Goal: Check status: Check status

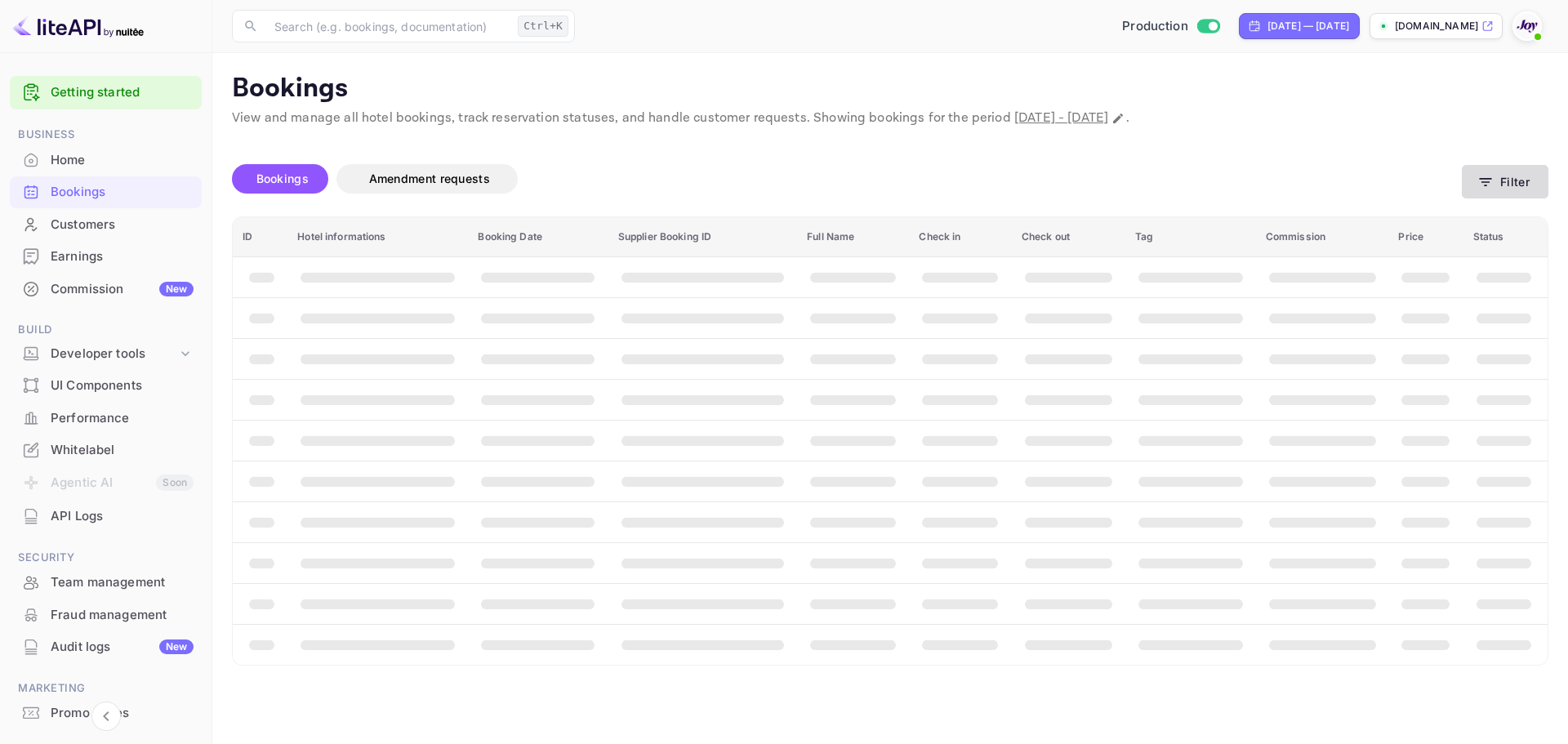
click at [1510, 165] on button "Filter" at bounding box center [1505, 182] width 87 height 33
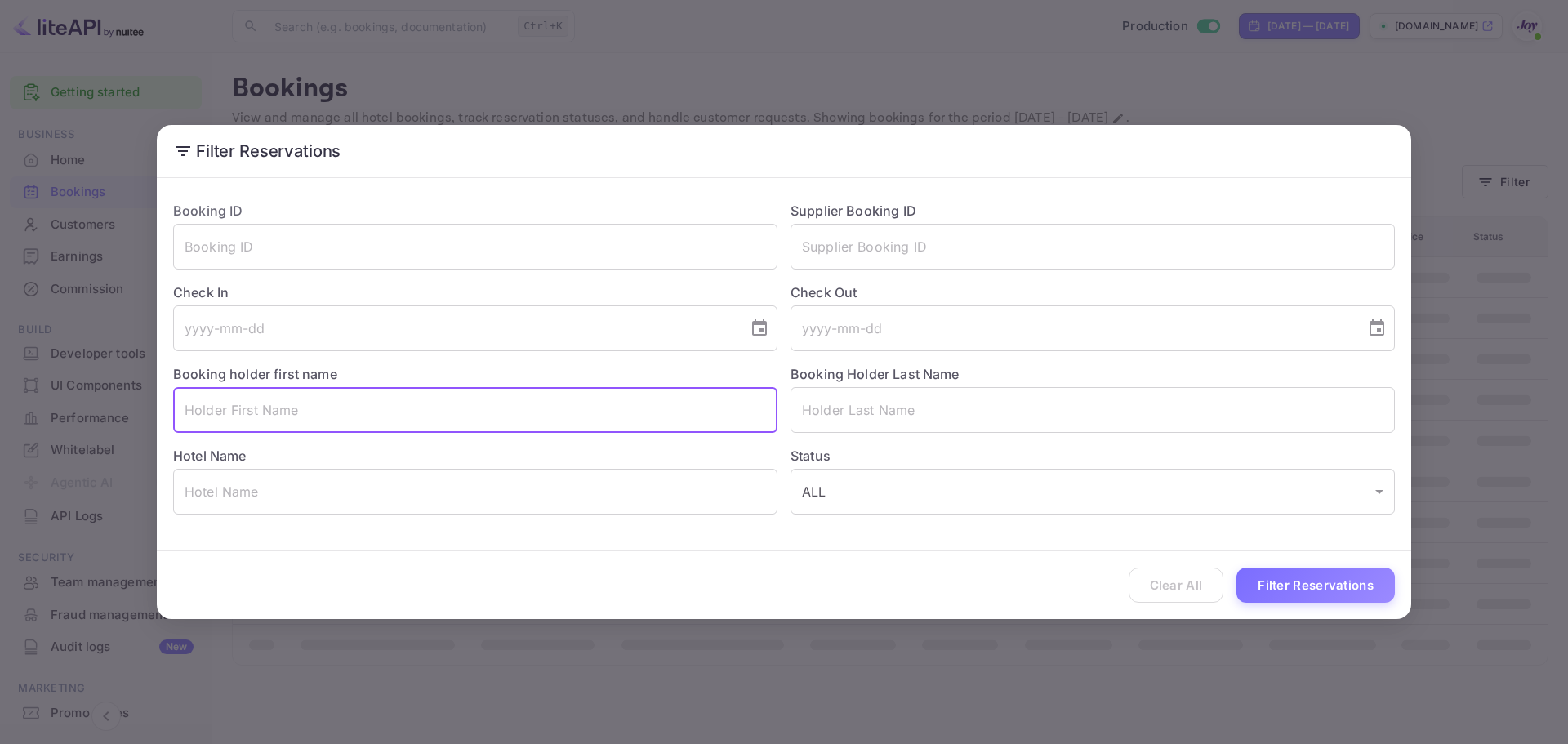
click at [381, 408] on input "text" at bounding box center [474, 410] width 604 height 46
paste input "AubreyAnna@3"
type input "AubreyAnna@3"
click at [378, 408] on input "AubreyAnna@3" at bounding box center [474, 410] width 604 height 46
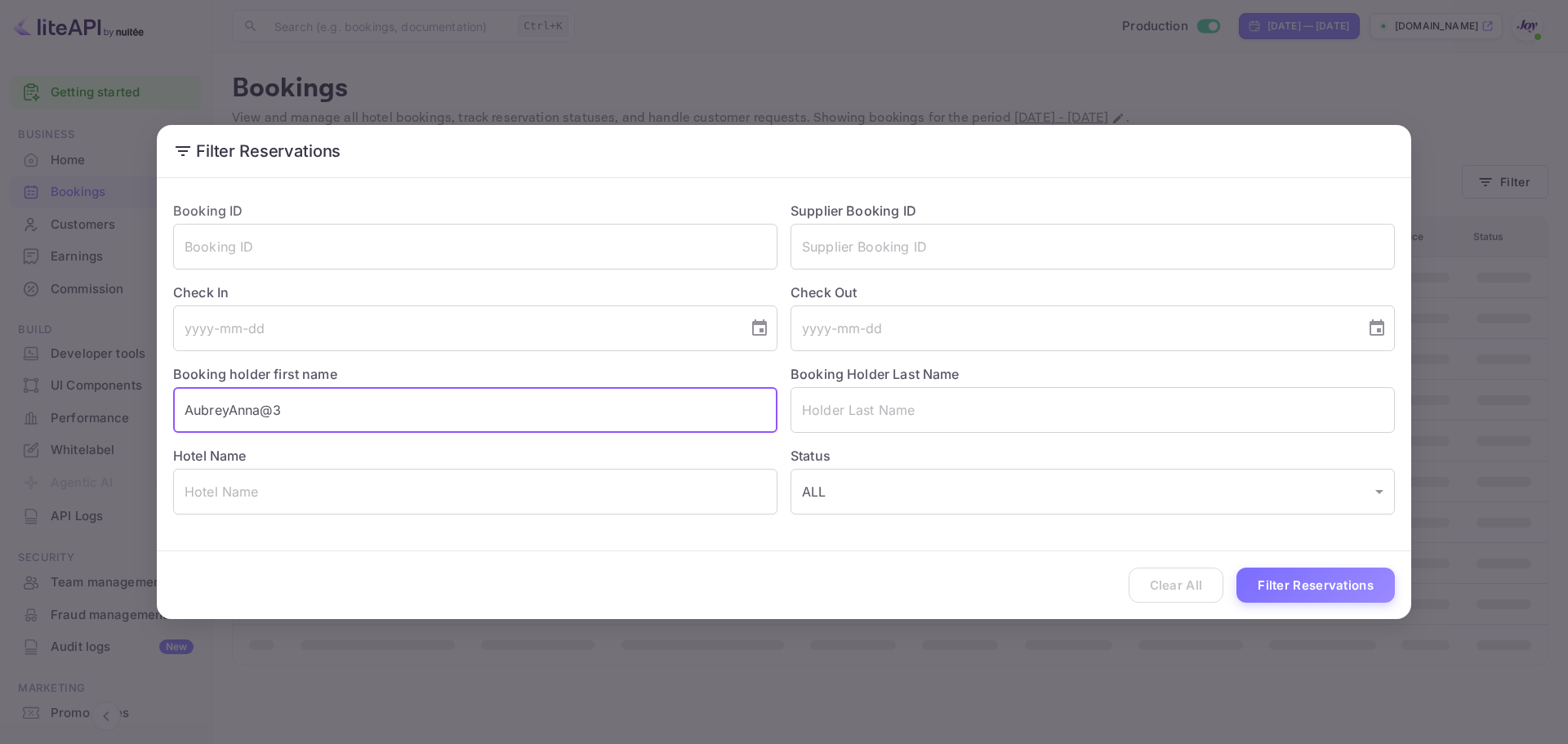
click at [378, 408] on input "AubreyAnna@3" at bounding box center [474, 410] width 604 height 46
click at [347, 404] on input "text" at bounding box center [474, 410] width 604 height 46
paste input "[PERSON_NAME]"
click at [347, 404] on input "[PERSON_NAME]" at bounding box center [474, 410] width 604 height 46
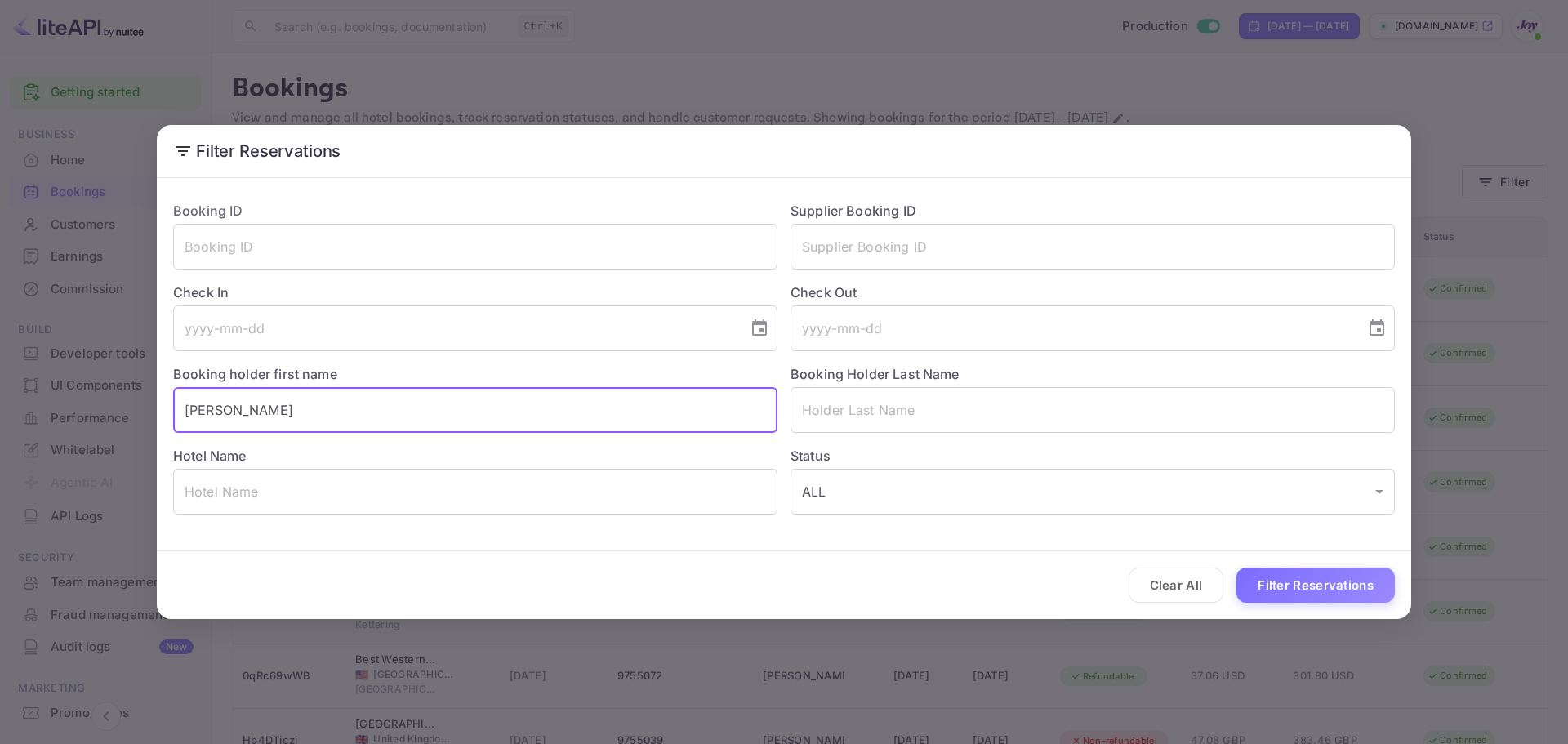
click at [347, 404] on input "[PERSON_NAME]" at bounding box center [474, 410] width 604 height 46
click at [228, 420] on input "[PERSON_NAME]" at bounding box center [474, 410] width 604 height 46
click at [242, 413] on input "[PERSON_NAME]" at bounding box center [474, 410] width 604 height 46
type input "[PERSON_NAME]"
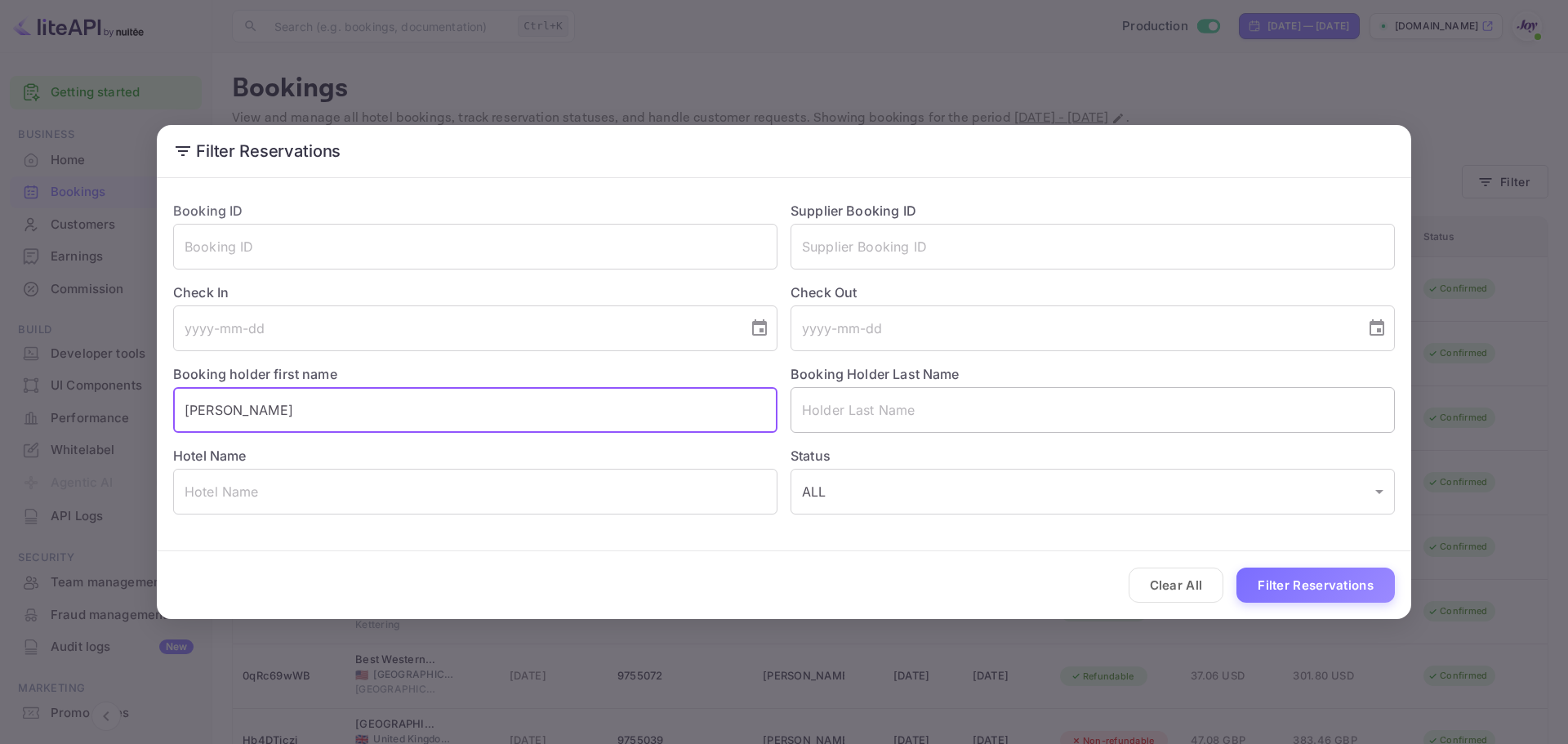
click at [879, 420] on input "text" at bounding box center [1092, 410] width 604 height 46
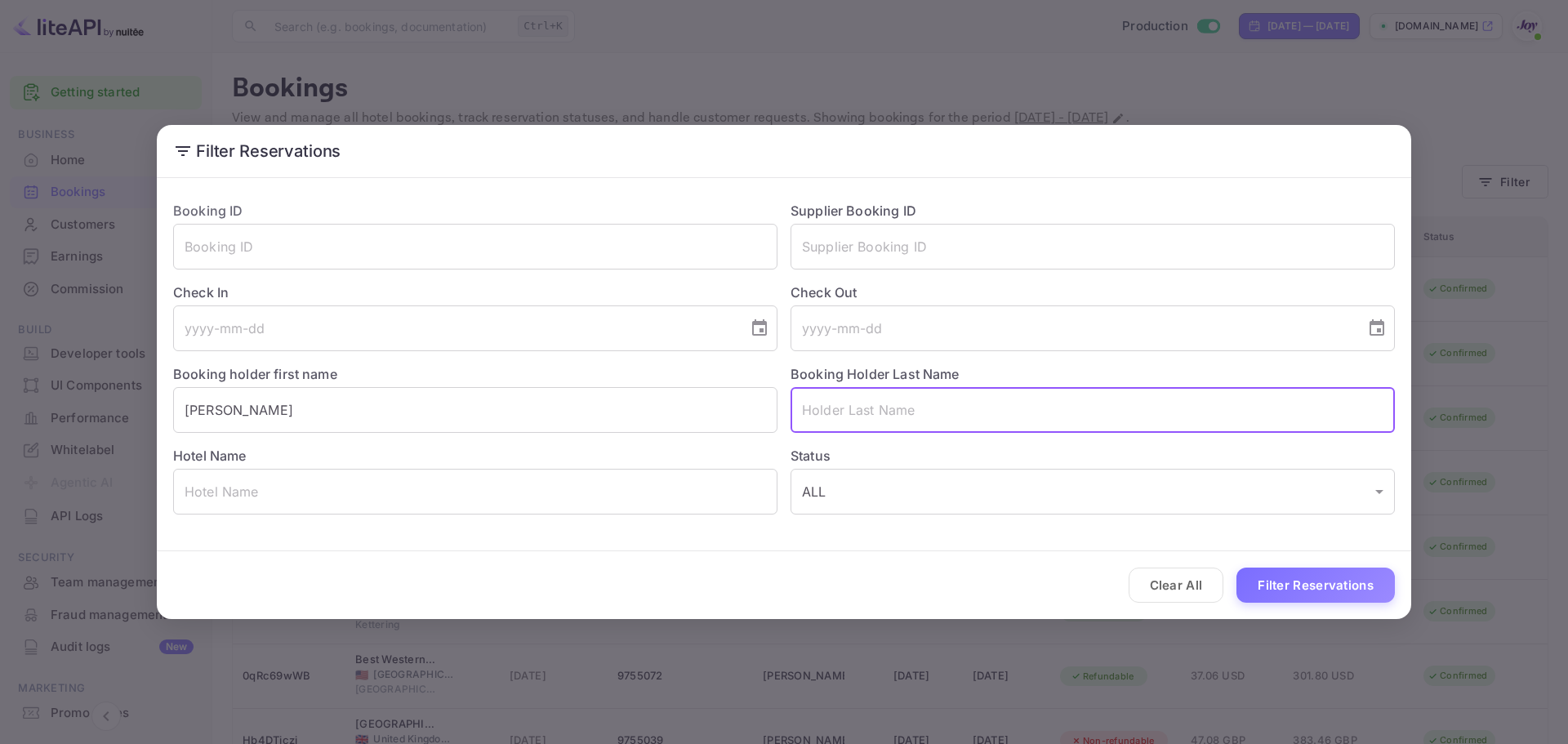
paste input "[PERSON_NAME]"
type input "[PERSON_NAME]"
click at [576, 405] on input "[PERSON_NAME]" at bounding box center [474, 410] width 604 height 46
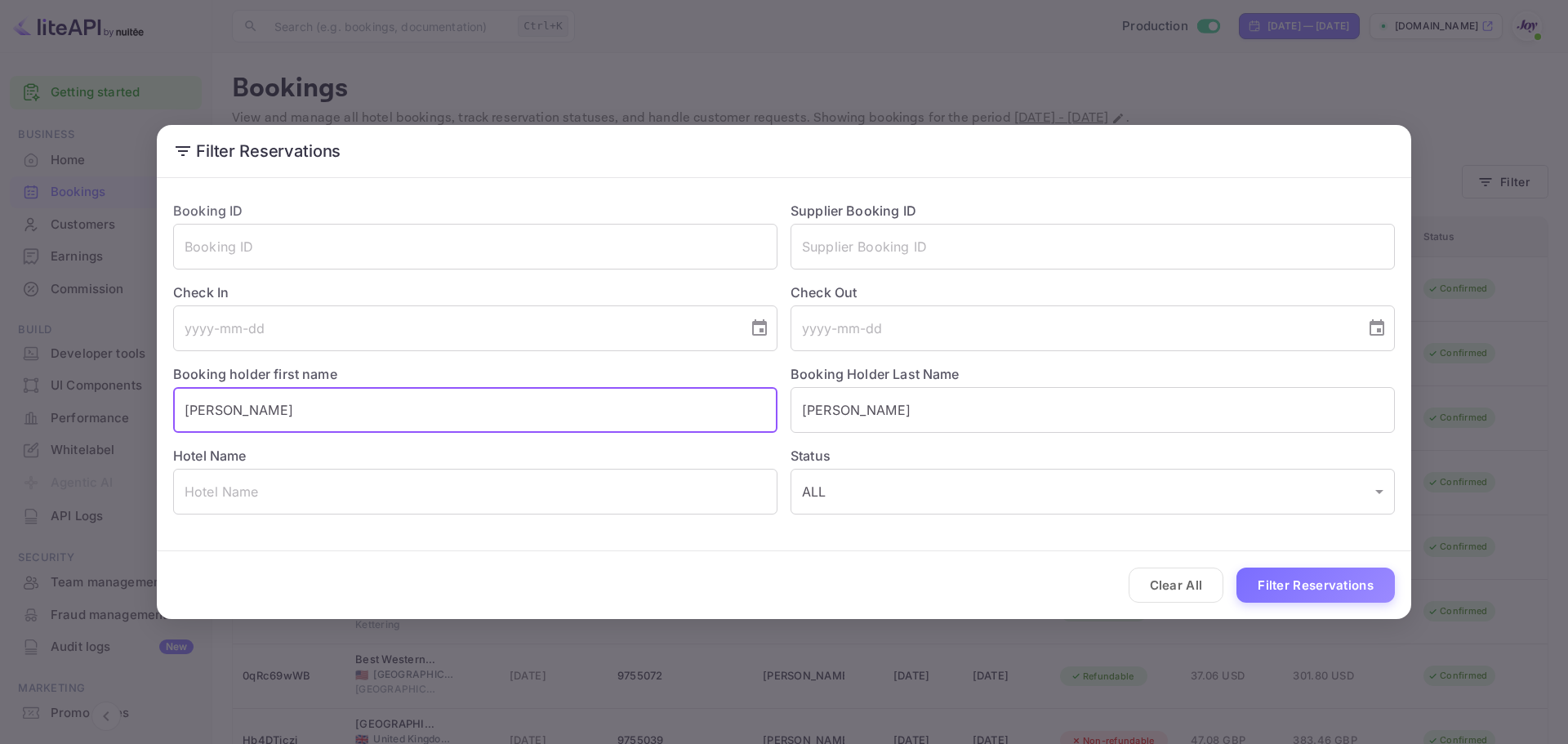
click at [576, 405] on input "[PERSON_NAME]" at bounding box center [474, 410] width 604 height 46
type input "[PERSON_NAME]"
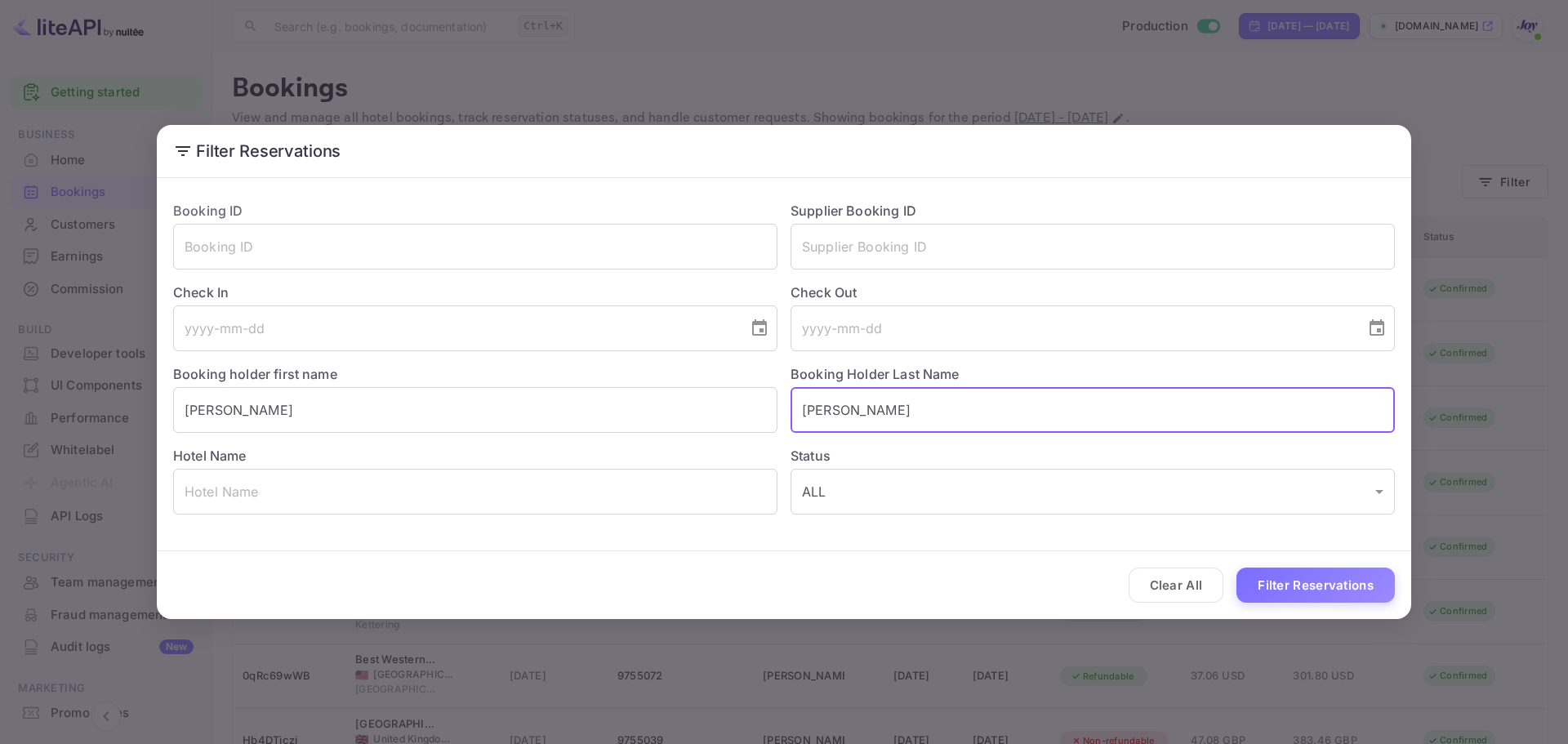
click at [993, 412] on input "[PERSON_NAME]" at bounding box center [1092, 410] width 604 height 46
click at [1267, 590] on button "Filter Reservations" at bounding box center [1315, 586] width 158 height 35
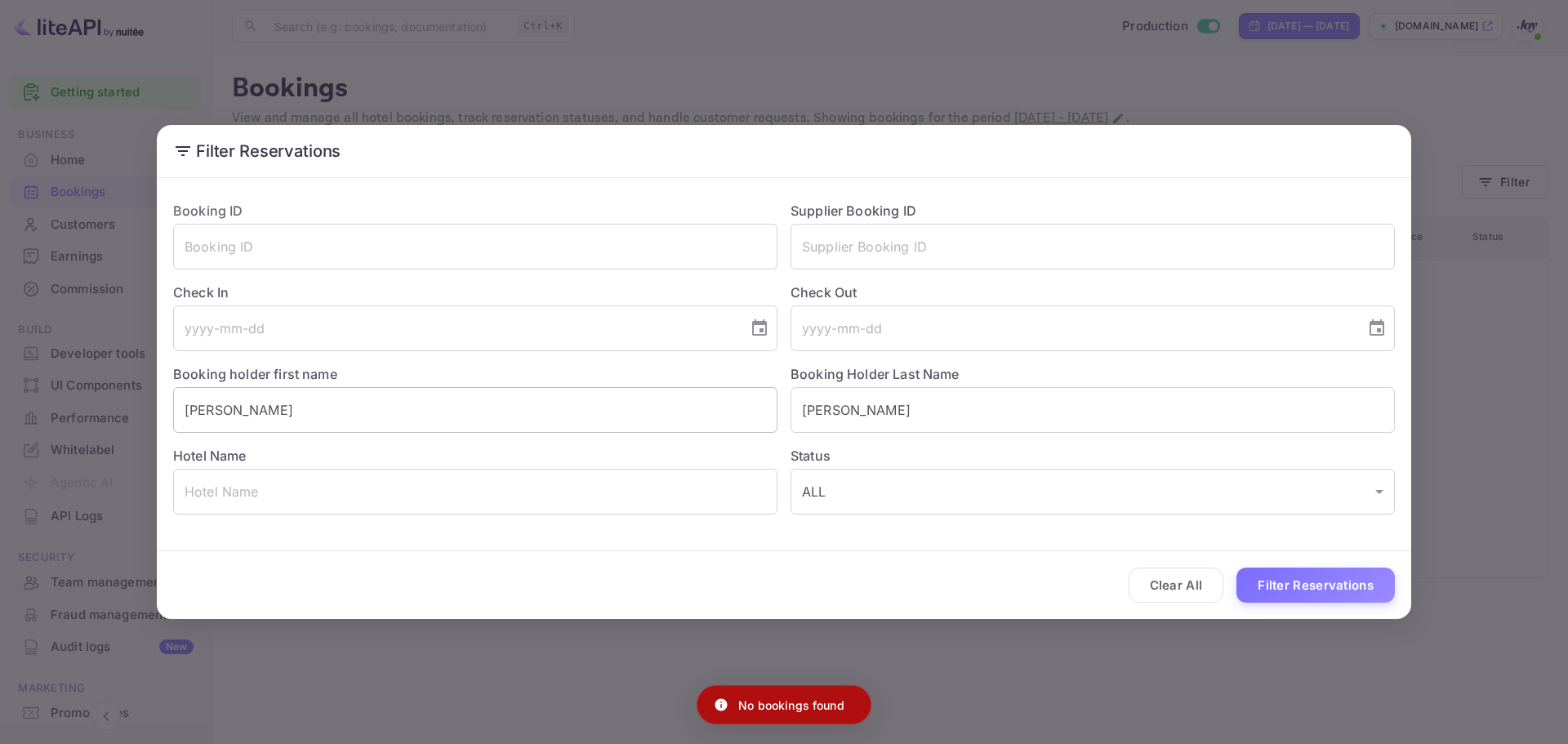
click at [317, 406] on input "[PERSON_NAME]" at bounding box center [474, 410] width 604 height 46
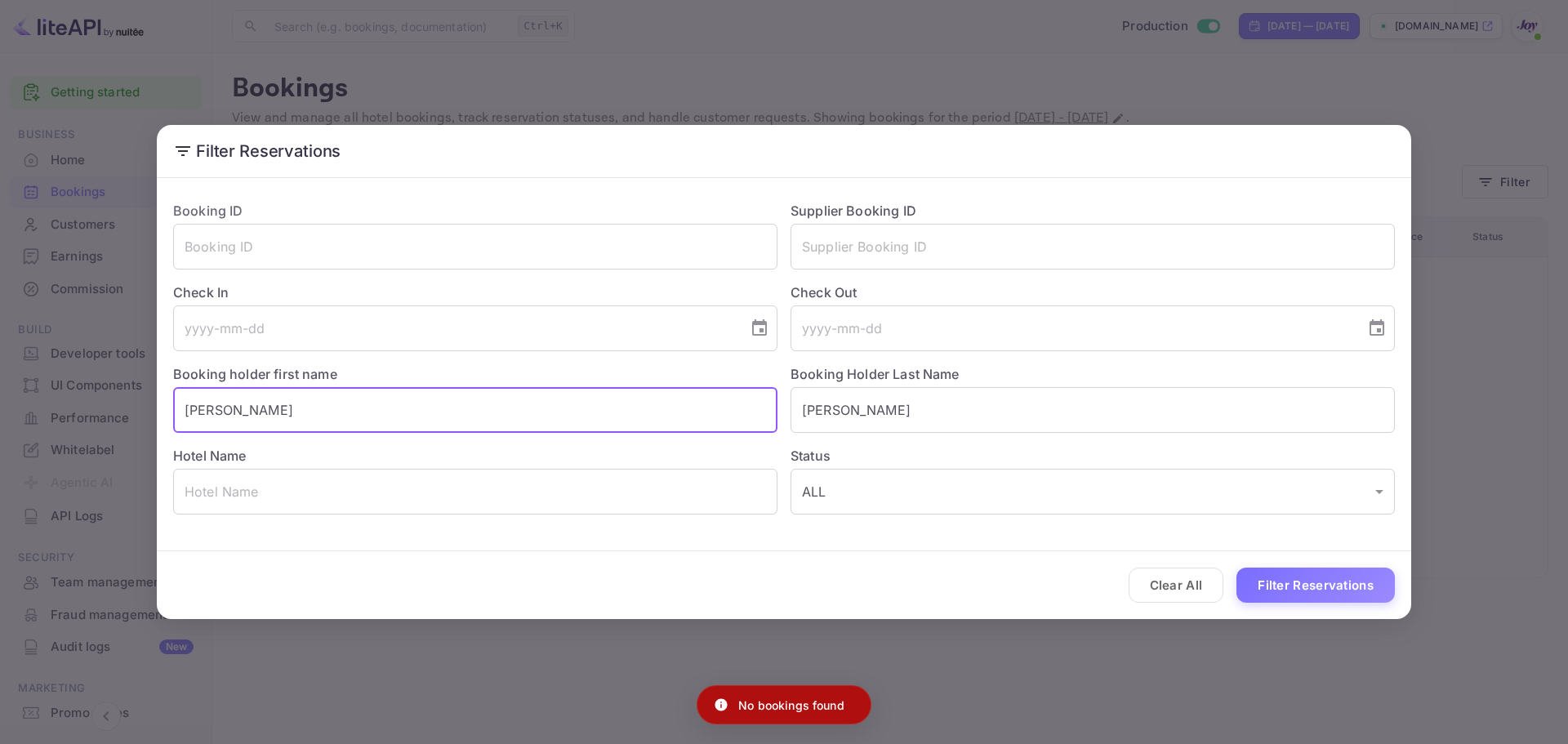
click at [317, 406] on input "[PERSON_NAME]" at bounding box center [474, 410] width 604 height 46
click at [317, 406] on input "text" at bounding box center [474, 410] width 604 height 46
click at [904, 417] on input "[PERSON_NAME]" at bounding box center [1092, 410] width 604 height 46
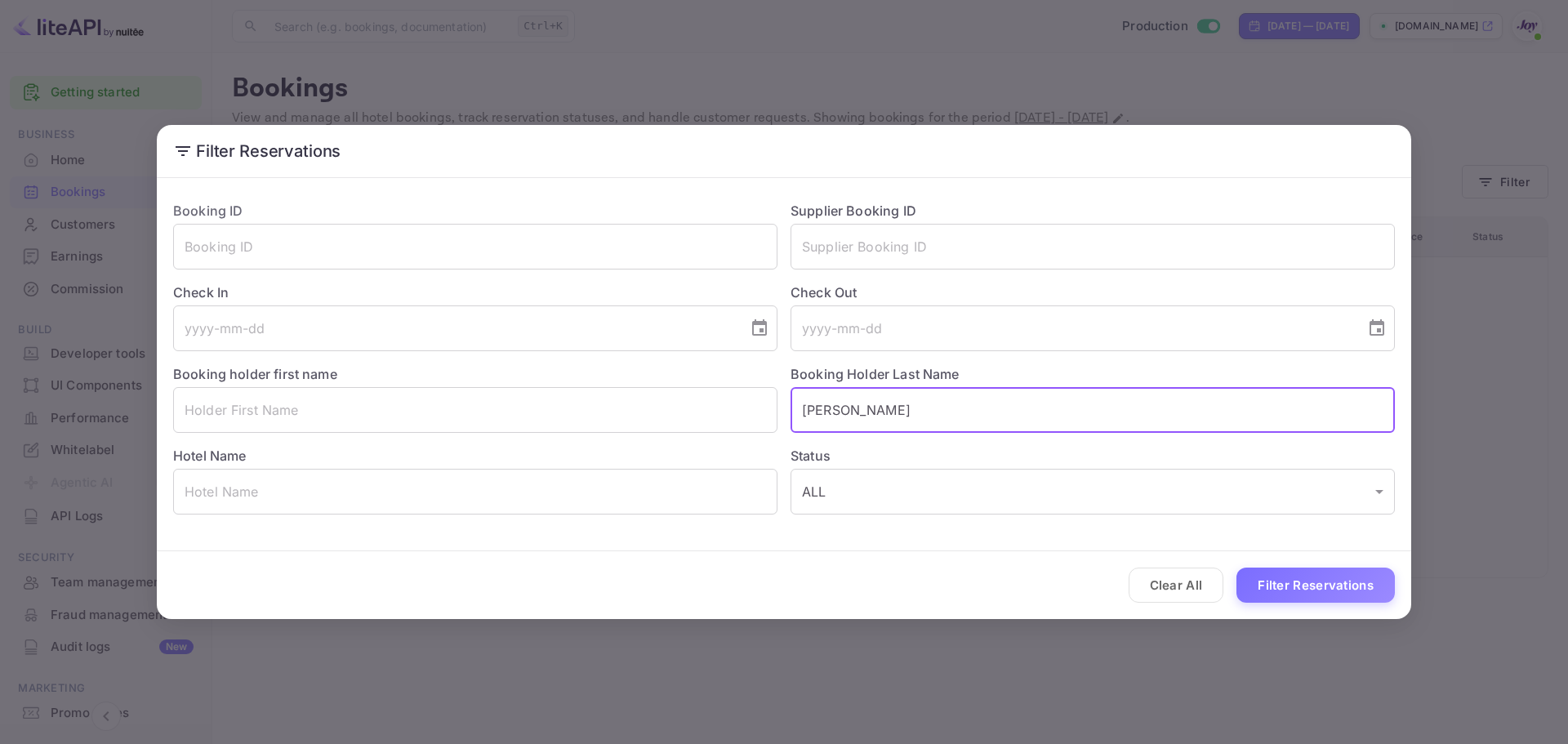
click at [904, 417] on input "[PERSON_NAME]" at bounding box center [1092, 410] width 604 height 46
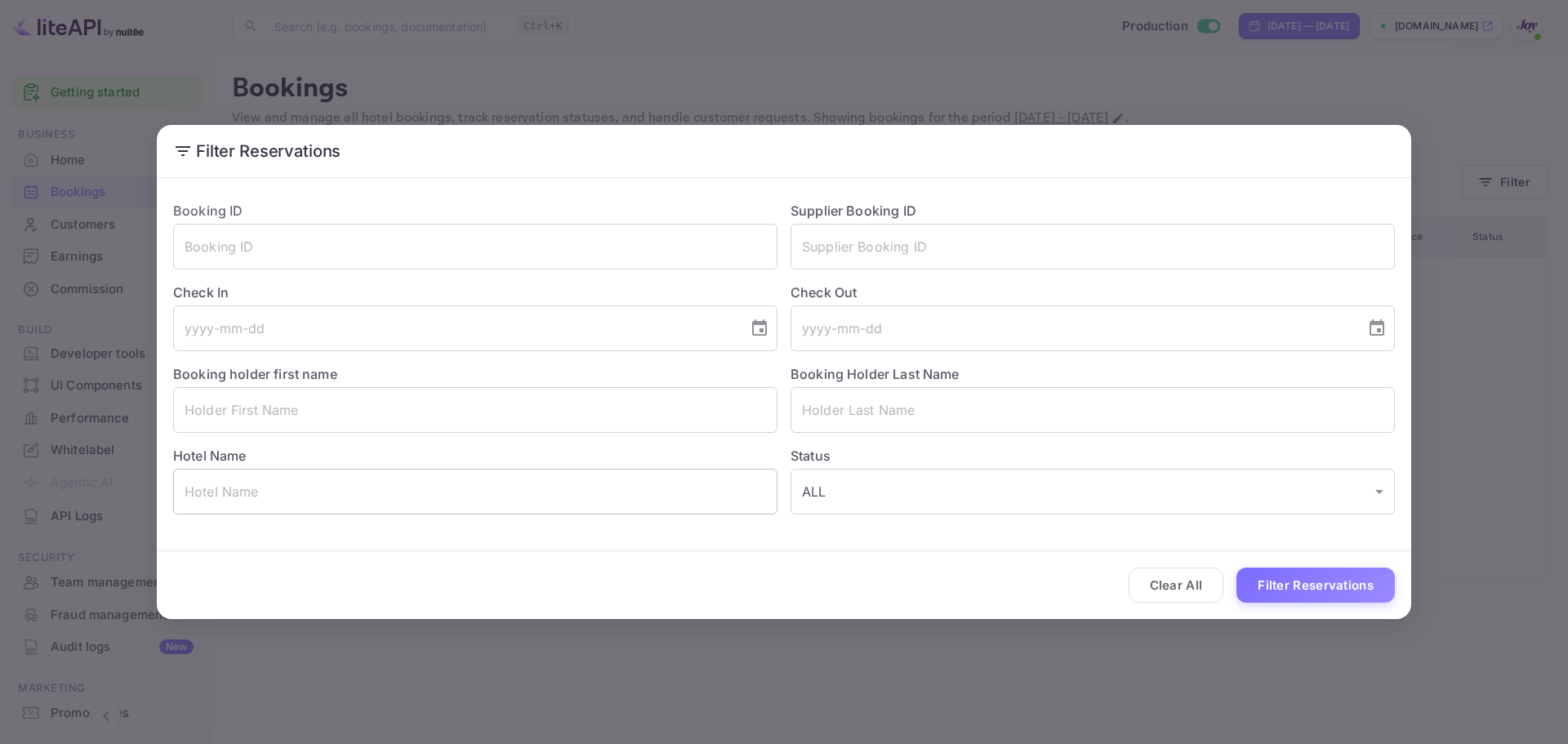
click at [379, 486] on input "text" at bounding box center [474, 491] width 604 height 46
paste input "[GEOGRAPHIC_DATA]"
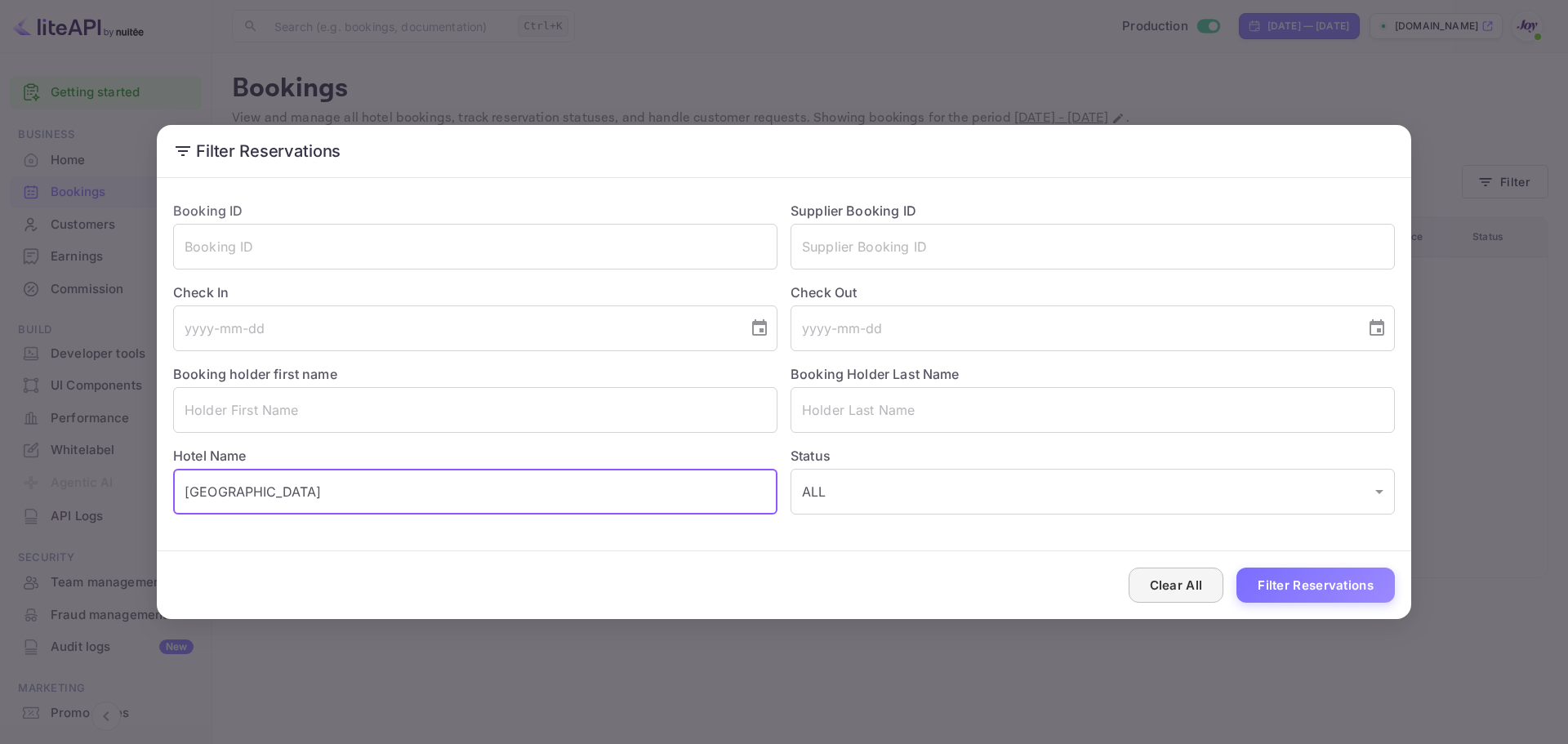
type input "[GEOGRAPHIC_DATA]"
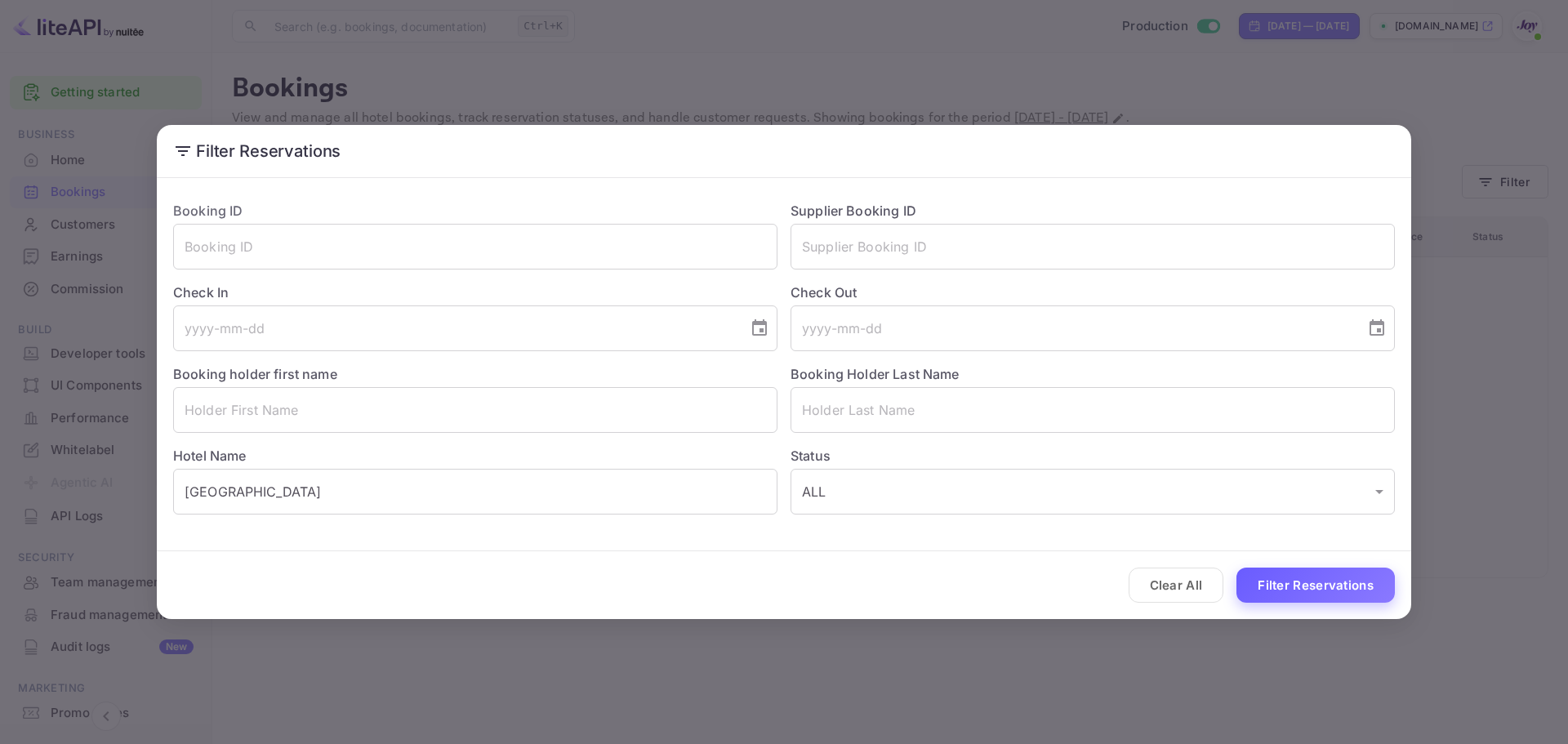
drag, startPoint x: 1193, startPoint y: 574, endPoint x: 1289, endPoint y: 574, distance: 96.0
click at [1295, 575] on button "Filter Reservations" at bounding box center [1315, 586] width 158 height 35
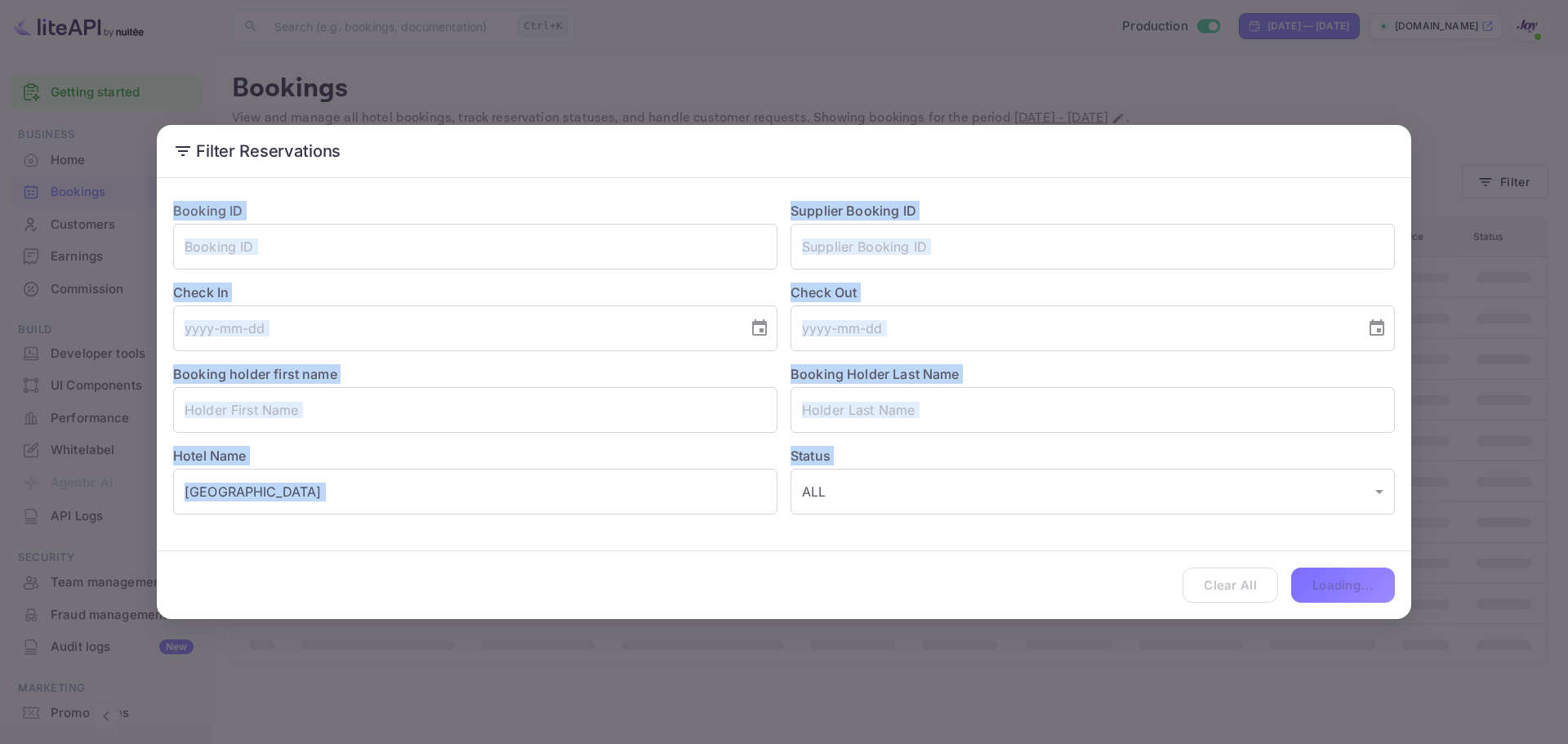
click at [1295, 575] on div "Clear All Loading..." at bounding box center [784, 585] width 1254 height 67
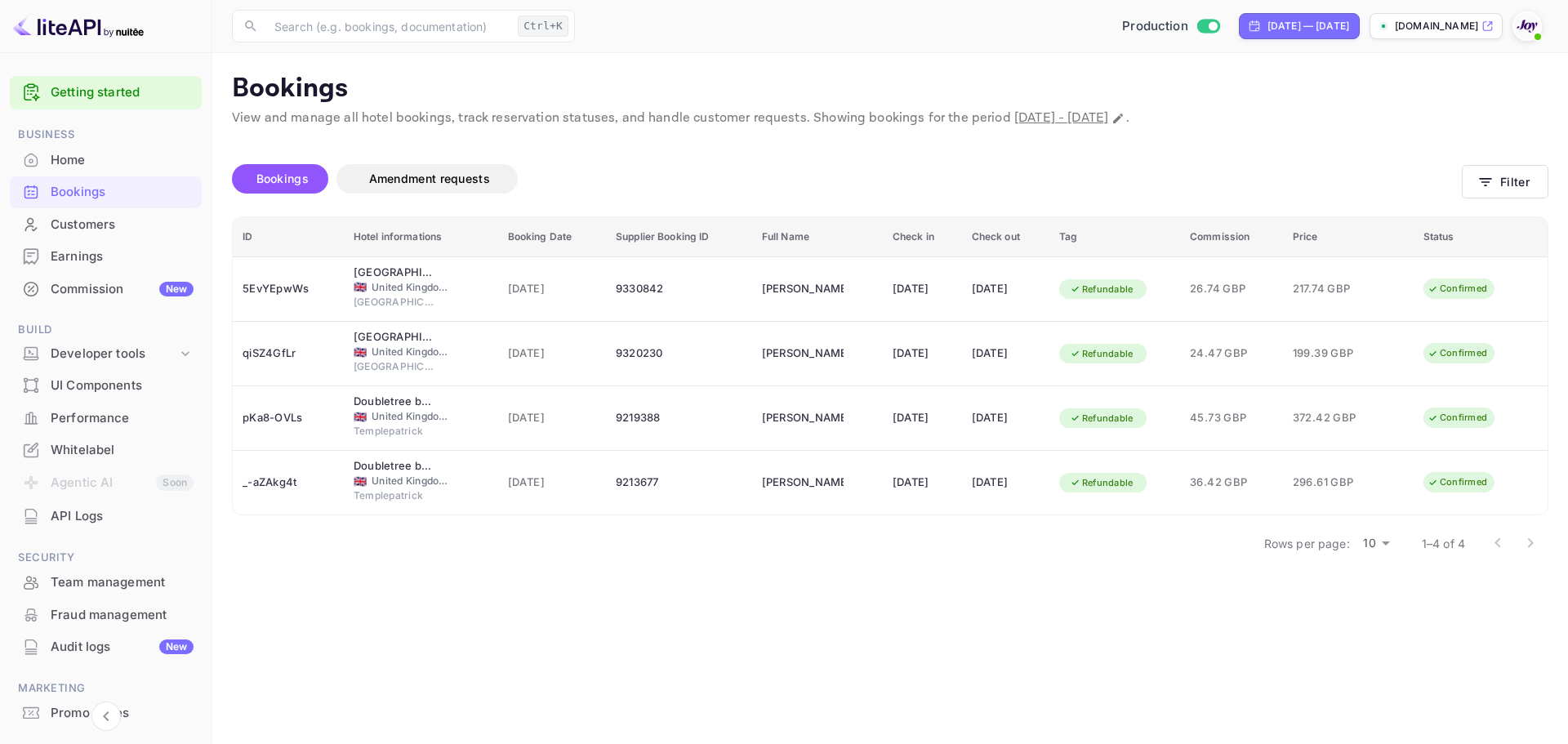
click at [982, 611] on main "Bookings View and manage all hotel bookings, track reservation statuses, and ha…" at bounding box center [890, 398] width 1355 height 691
click at [430, 178] on span "Amendment requests" at bounding box center [429, 179] width 121 height 14
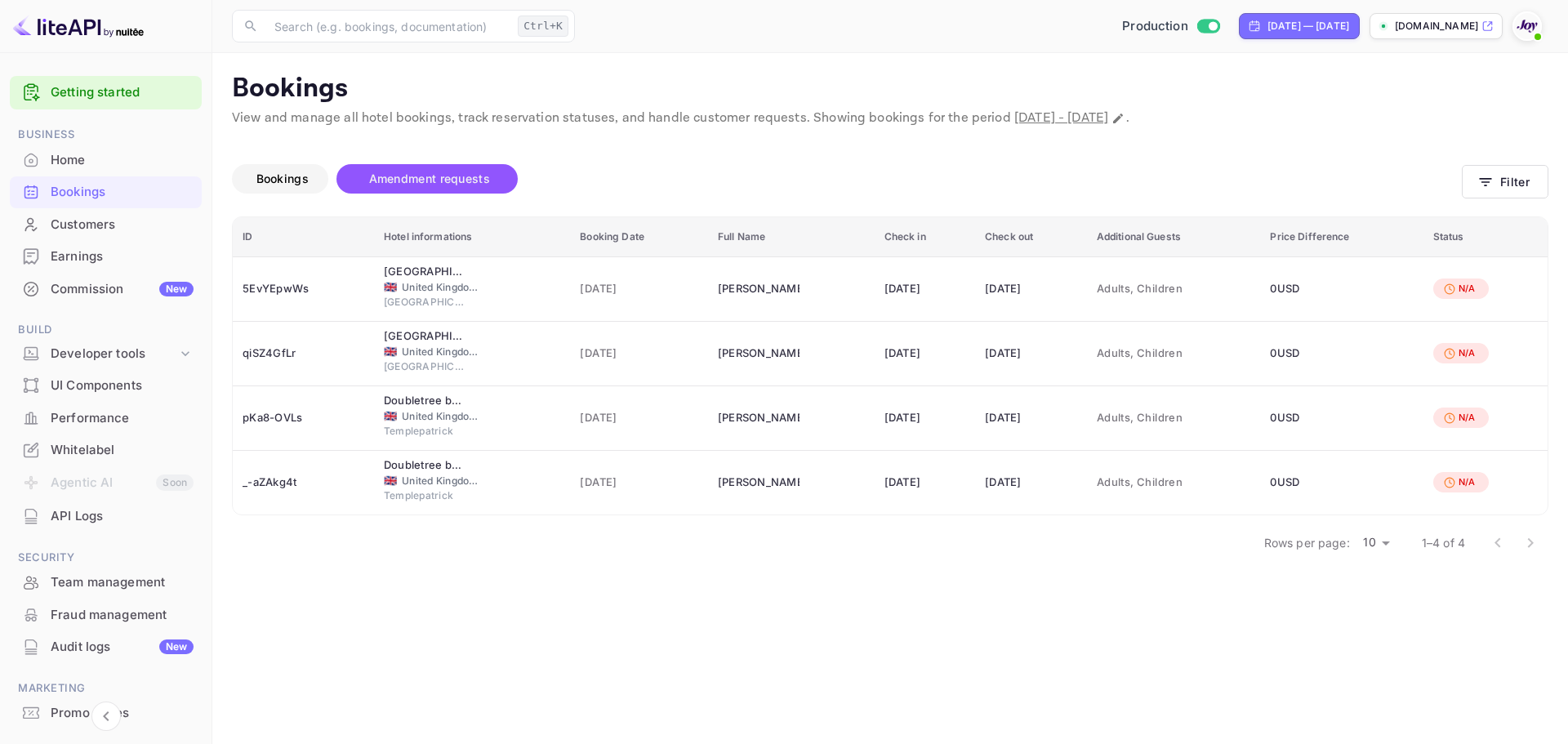
click at [292, 188] on button "Bookings" at bounding box center [280, 179] width 97 height 29
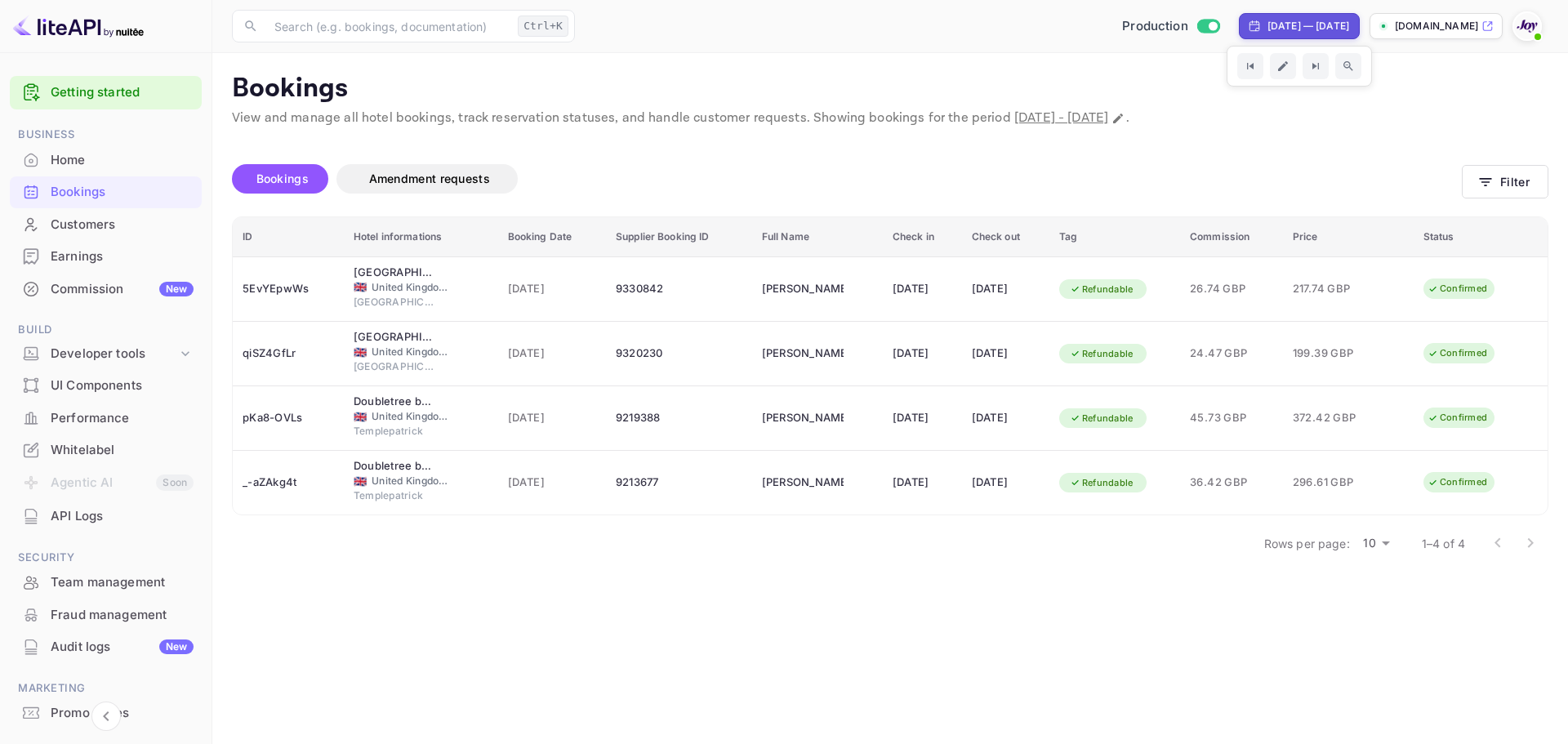
click at [1292, 45] on div "​ Ctrl+K ​ Production [DATE] — [DATE] [DOMAIN_NAME]" at bounding box center [890, 26] width 1355 height 53
click at [1283, 34] on div "[DATE] — [DATE]" at bounding box center [1299, 25] width 121 height 26
select select "8"
select select "2025"
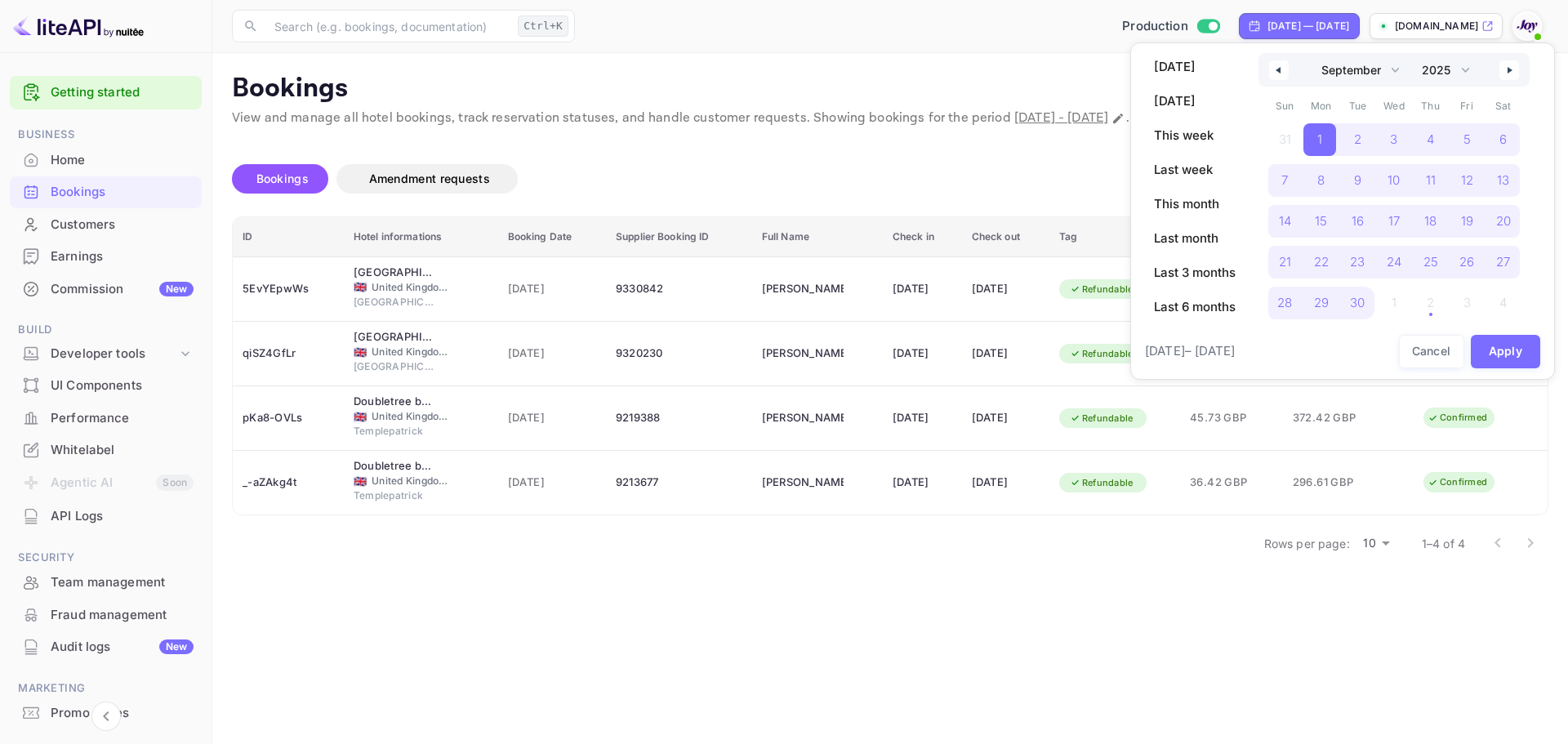
click at [1507, 71] on button "button" at bounding box center [1508, 70] width 20 height 20
select select "9"
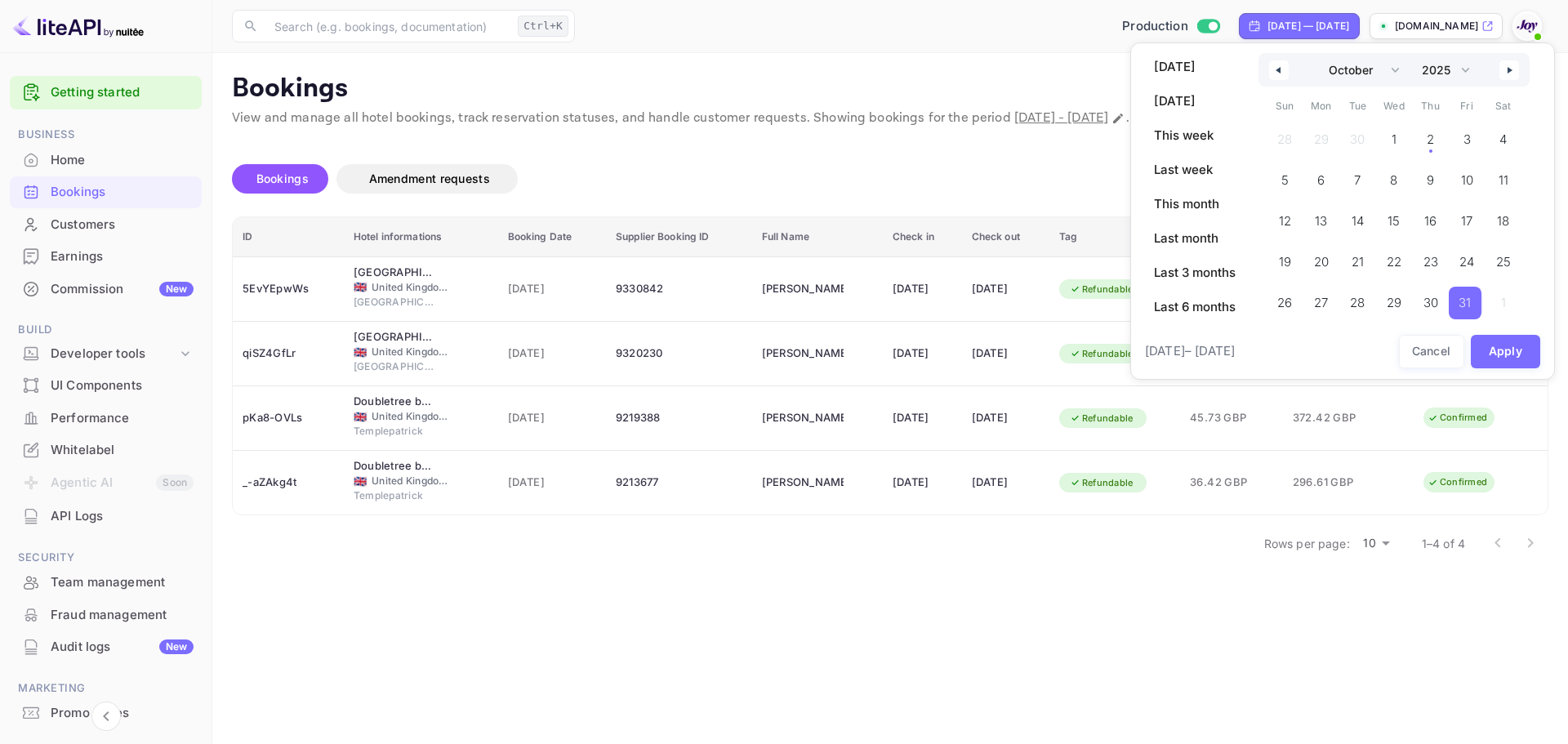
click at [1468, 289] on span "31" at bounding box center [1465, 303] width 13 height 29
click at [1524, 335] on button "Apply" at bounding box center [1506, 351] width 70 height 33
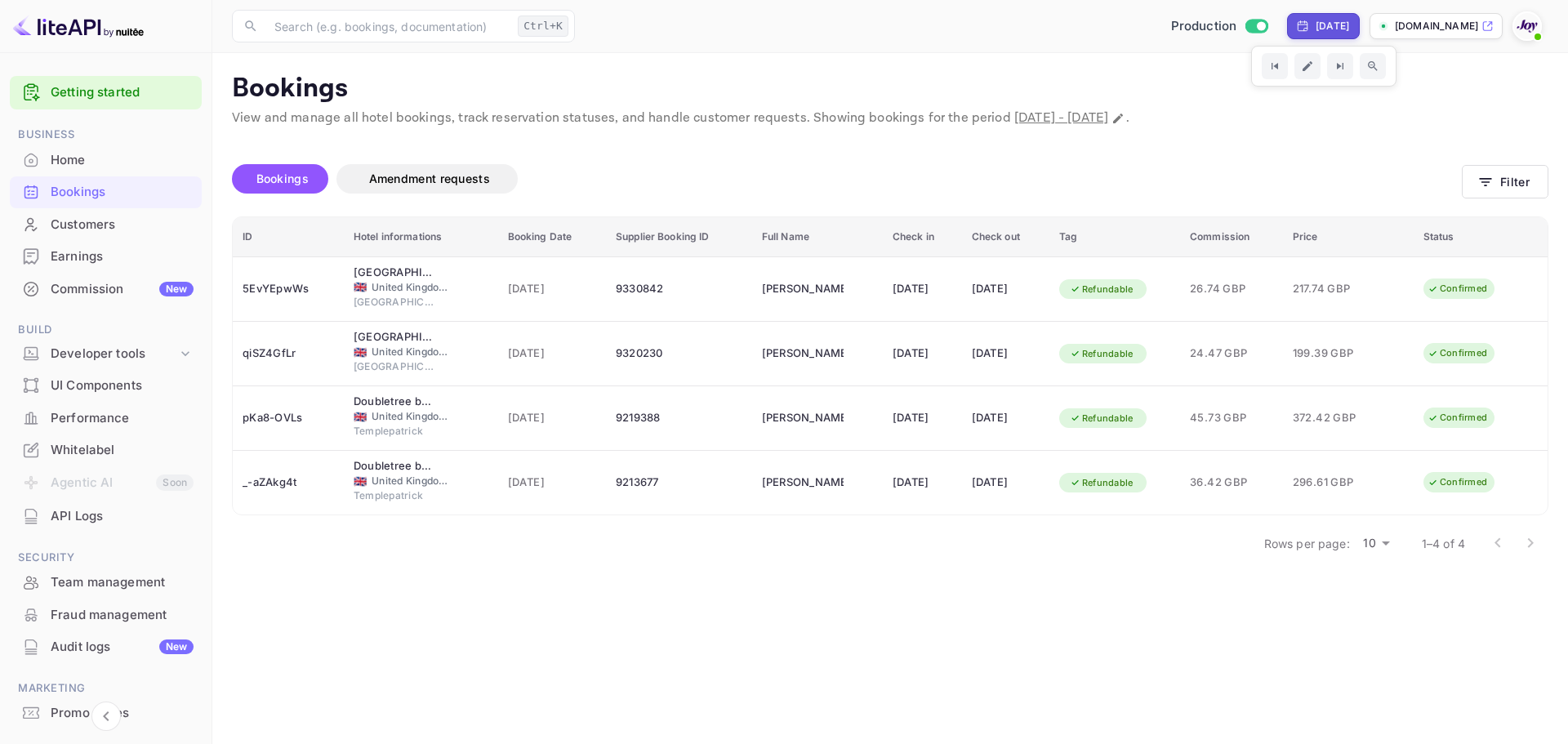
click at [1315, 25] on div "[DATE]" at bounding box center [1332, 25] width 33 height 15
select select "9"
select select "2025"
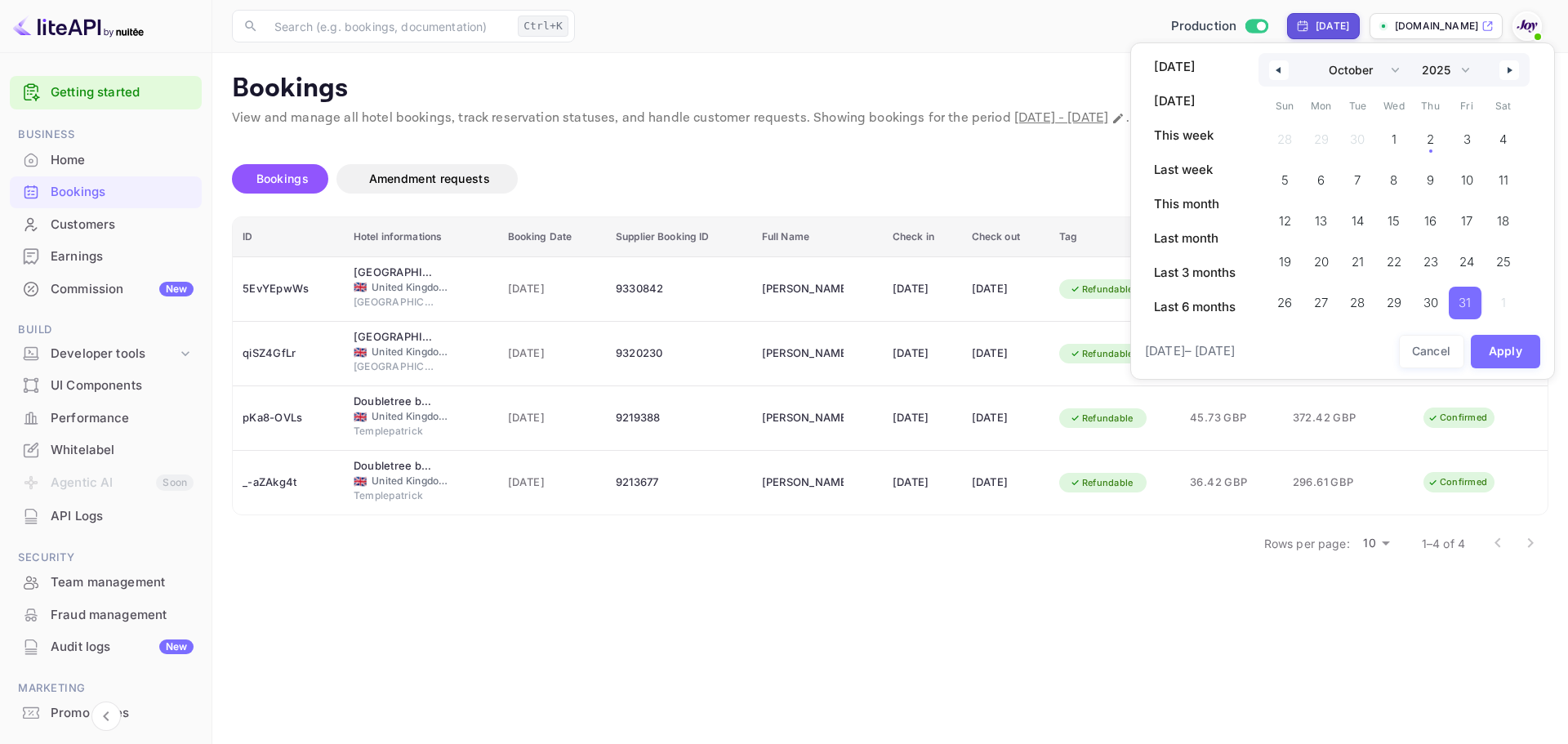
click at [1280, 67] on icon "button" at bounding box center [1276, 70] width 8 height 7
click at [1319, 138] on span "1" at bounding box center [1320, 140] width 5 height 29
click at [1512, 62] on button "button" at bounding box center [1508, 70] width 20 height 20
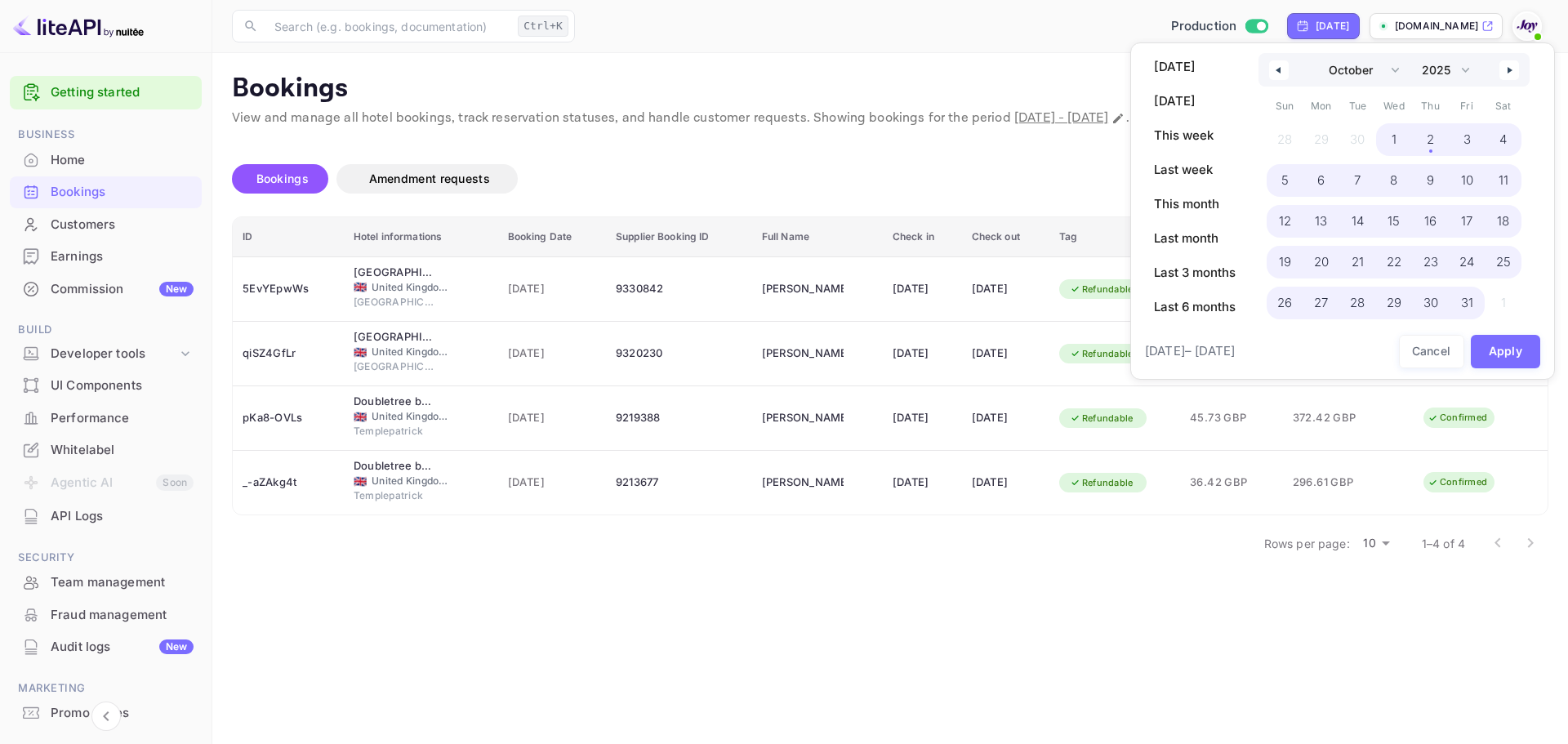
click at [1462, 300] on span "31" at bounding box center [1467, 303] width 13 height 29
select select "8"
click at [1520, 351] on button "Apply" at bounding box center [1506, 351] width 70 height 33
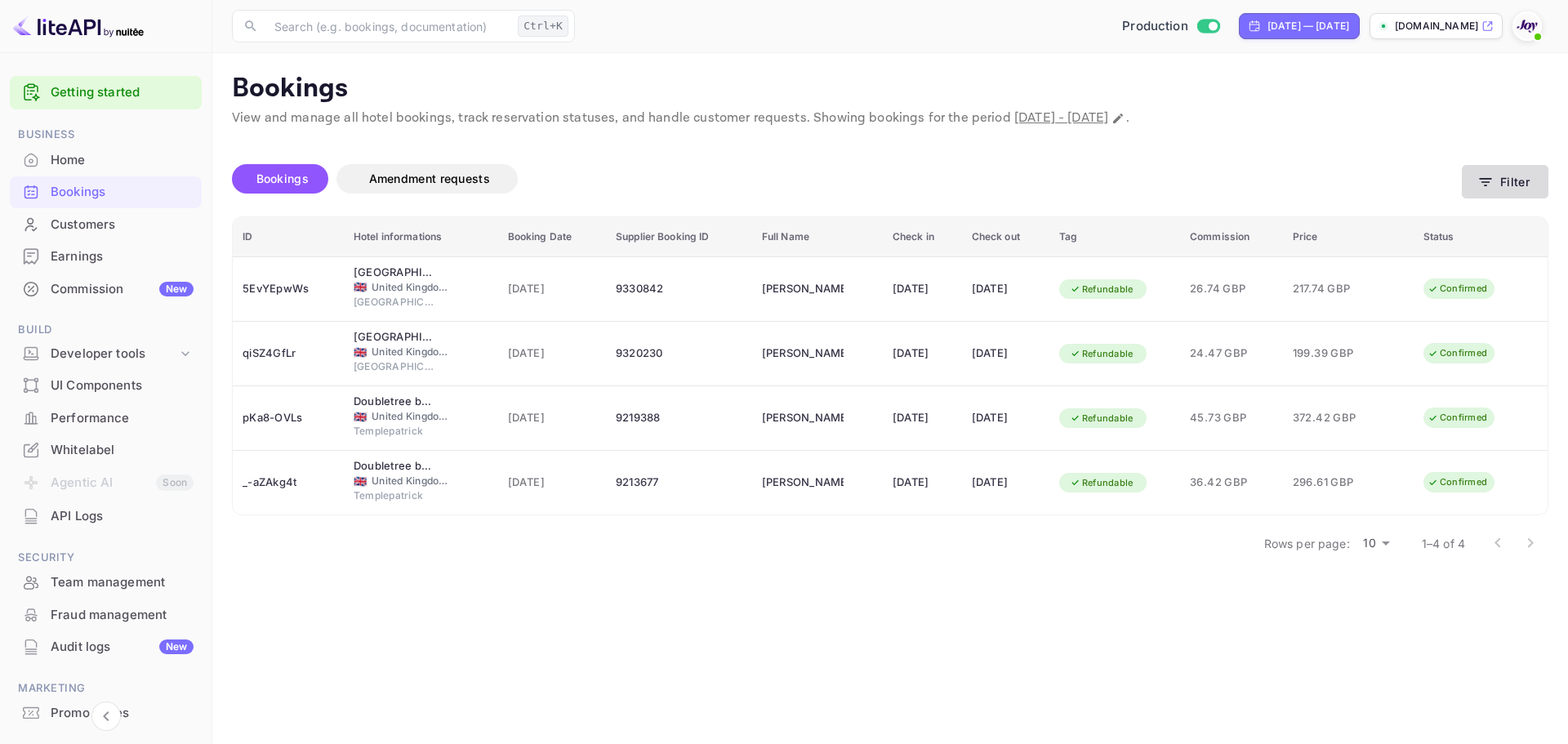
click at [1502, 170] on button "Filter" at bounding box center [1505, 182] width 87 height 33
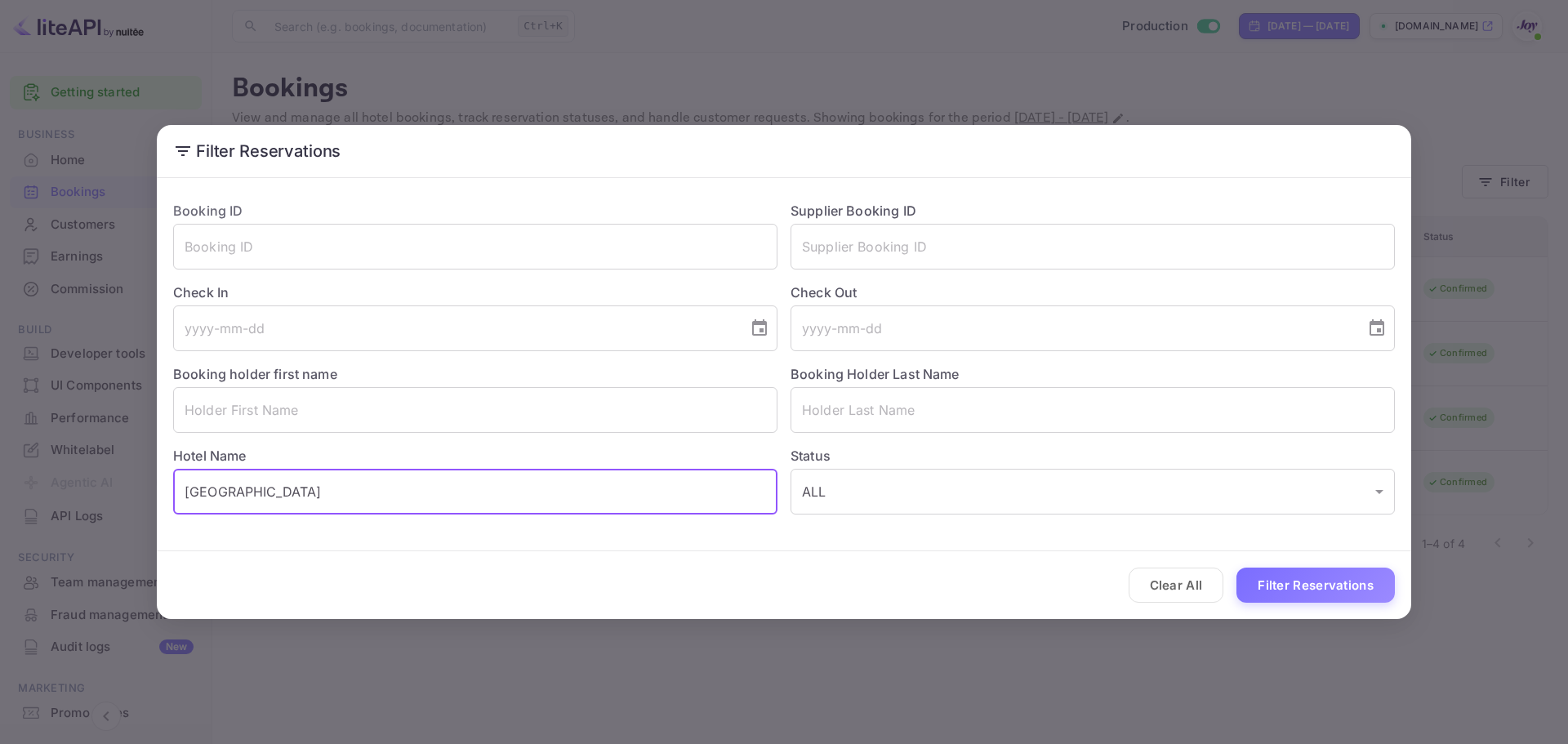
click at [559, 509] on input "[GEOGRAPHIC_DATA]" at bounding box center [474, 491] width 604 height 46
click at [558, 507] on input "[GEOGRAPHIC_DATA]" at bounding box center [474, 491] width 604 height 46
type input "Hilton"
click at [558, 507] on input "Hilton" at bounding box center [474, 491] width 604 height 46
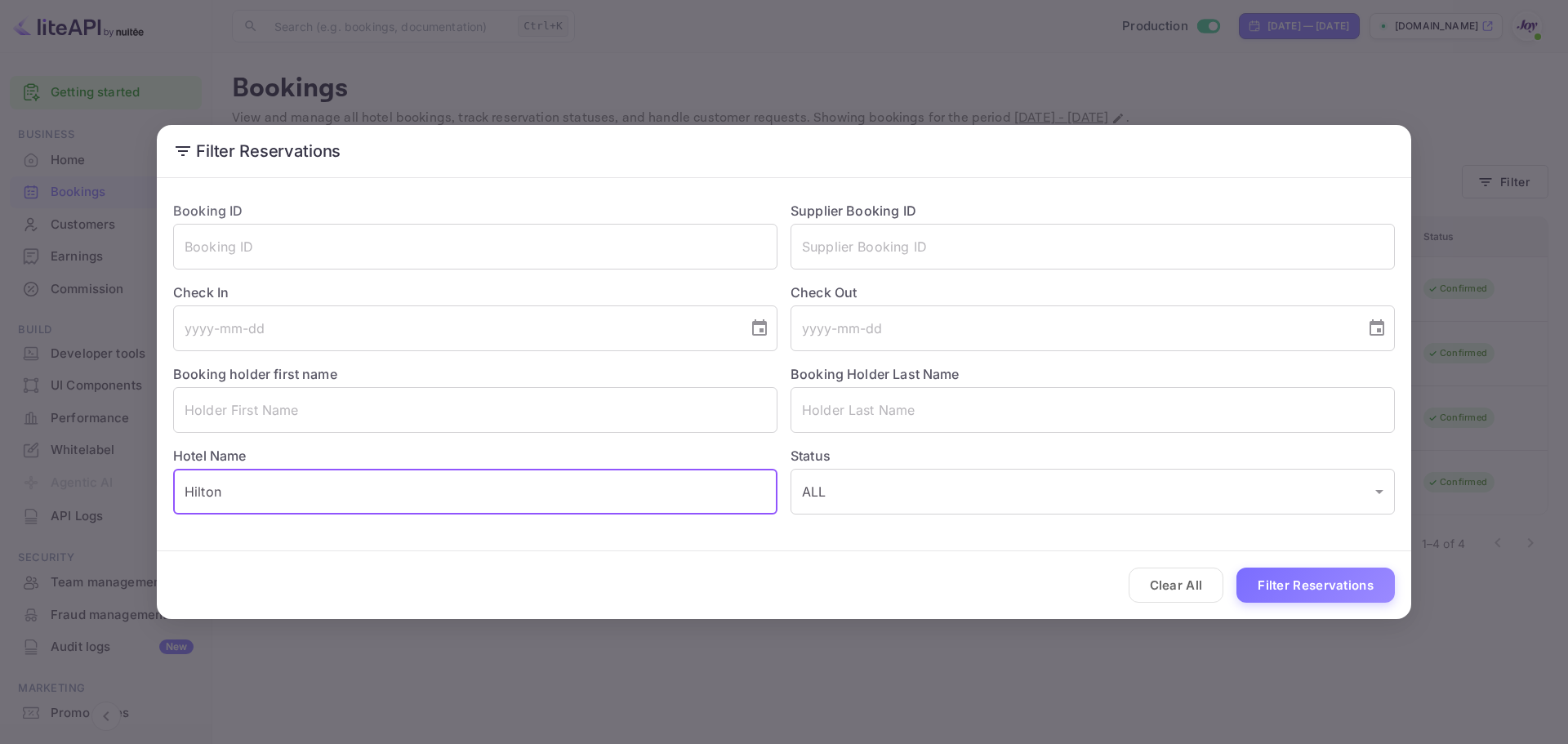
click at [558, 507] on input "Hilton" at bounding box center [474, 491] width 604 height 46
click at [453, 231] on input "text" at bounding box center [474, 246] width 604 height 46
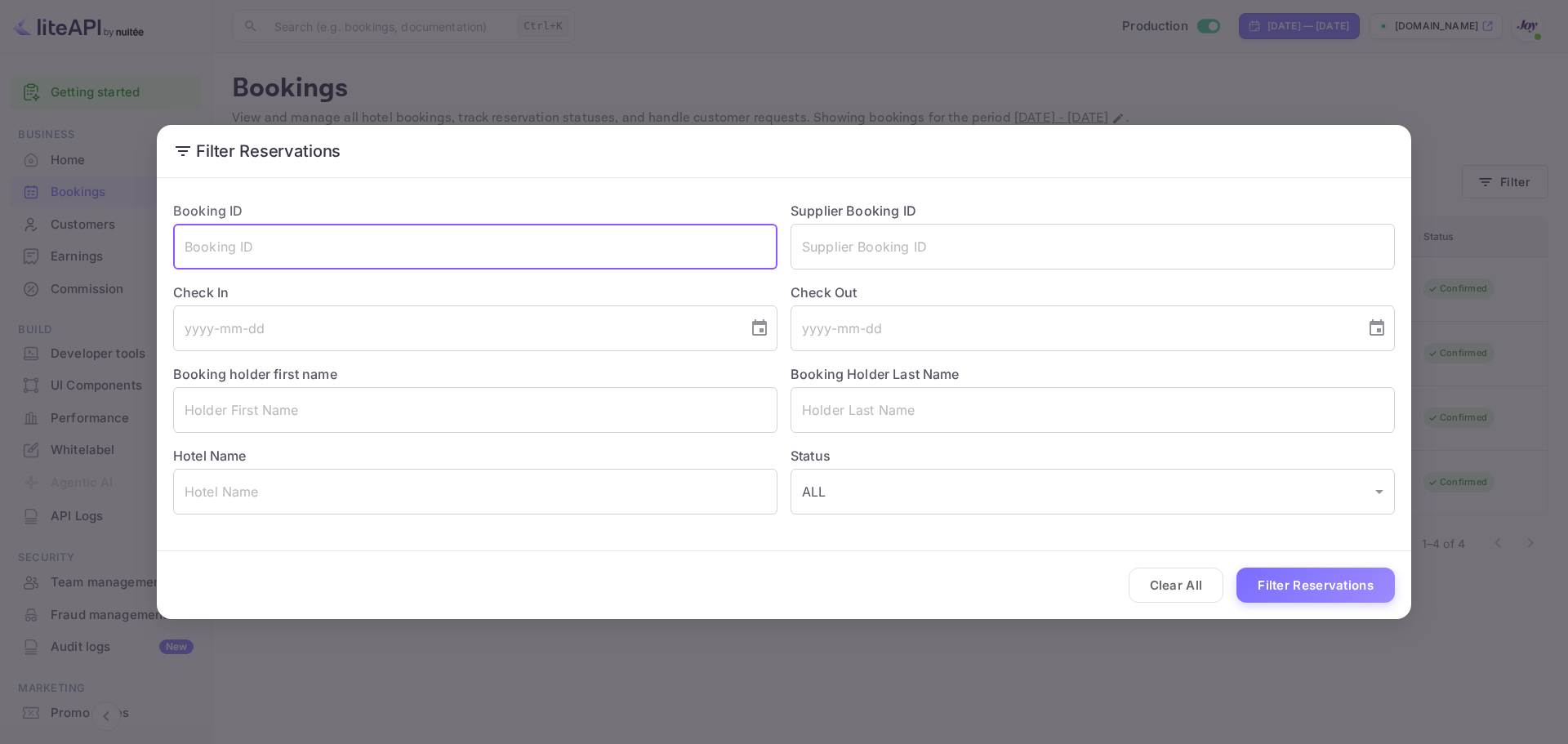
paste input "58d5e5aeac"
type input "58d5e5aeac"
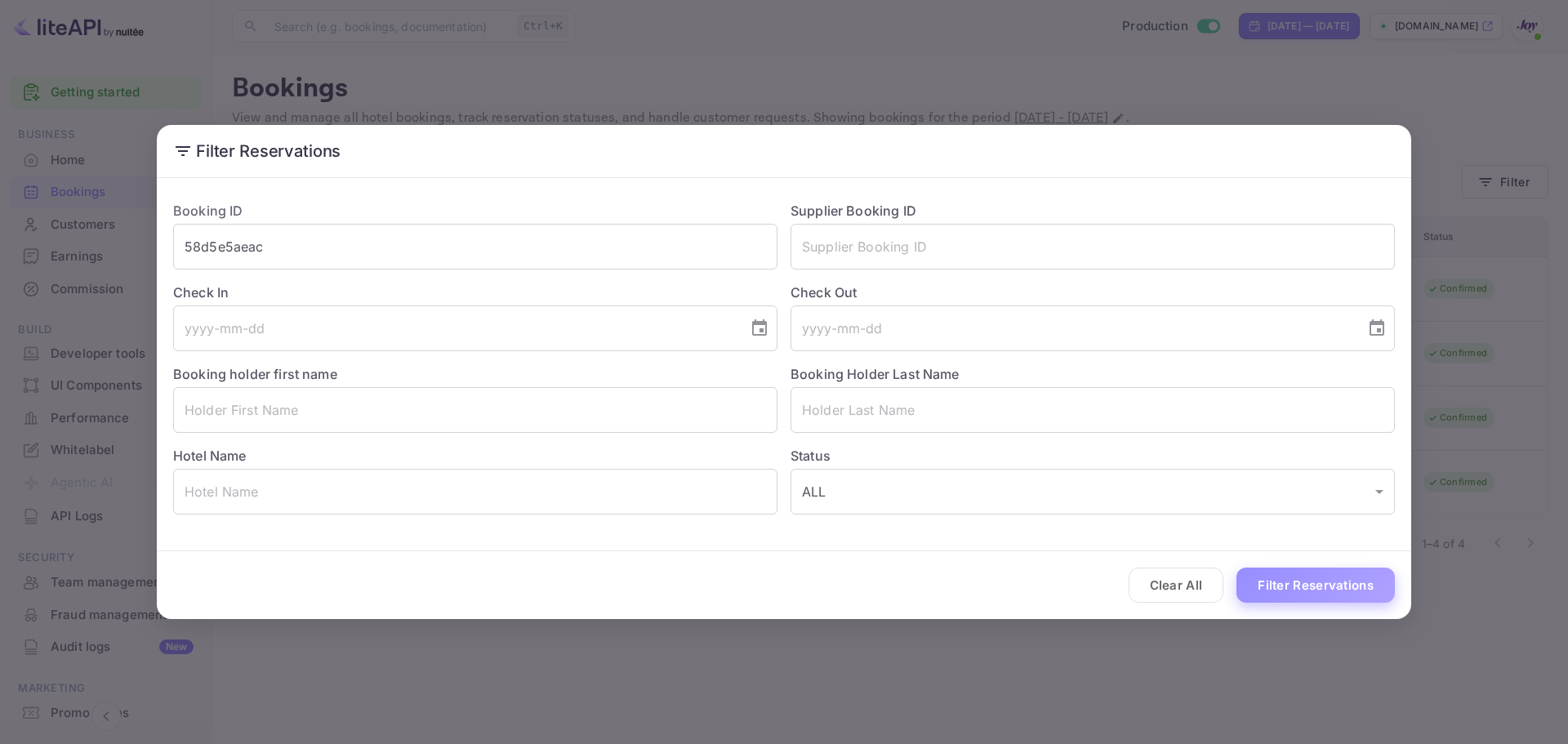
click at [1276, 580] on button "Filter Reservations" at bounding box center [1315, 586] width 158 height 35
